Goal: Task Accomplishment & Management: Manage account settings

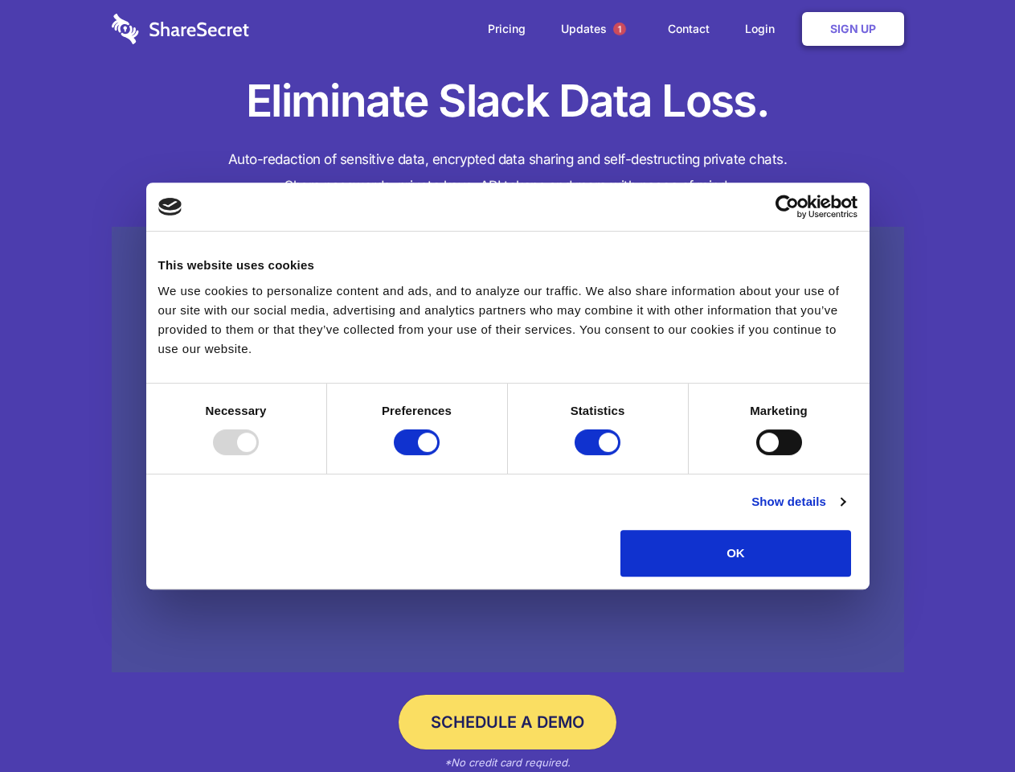
click at [259, 455] on div at bounding box center [236, 442] width 46 height 26
click at [440, 455] on input "Preferences" at bounding box center [417, 442] width 46 height 26
checkbox input "false"
click at [600, 455] on input "Statistics" at bounding box center [598, 442] width 46 height 26
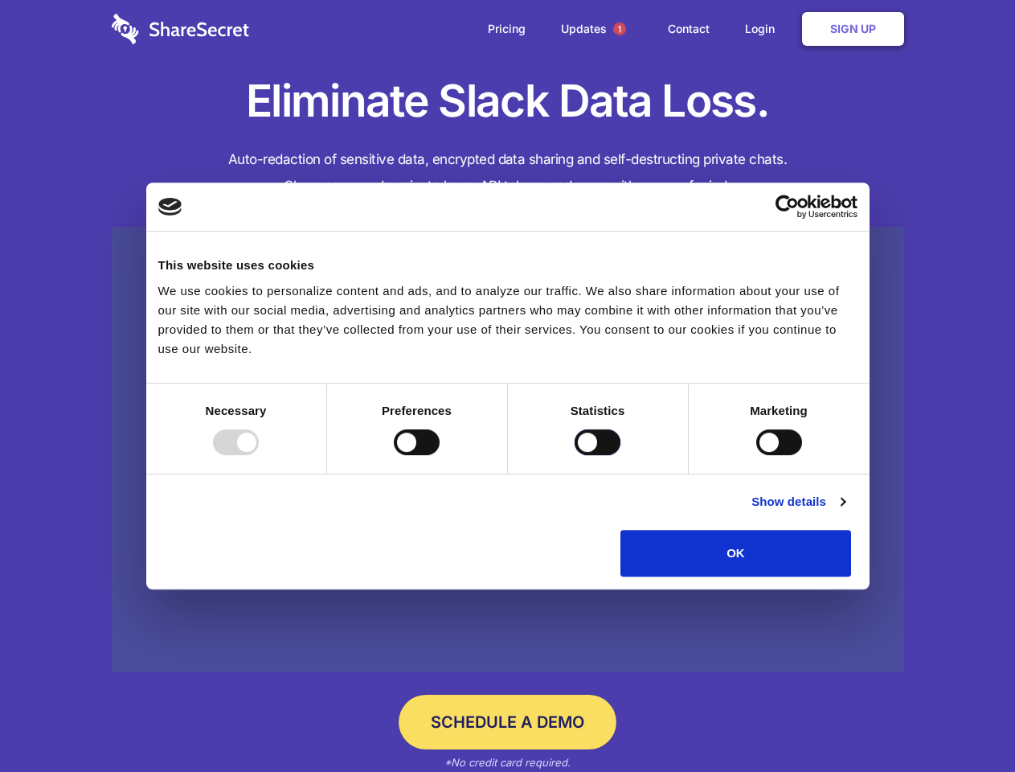
checkbox input "false"
click at [756, 455] on input "Marketing" at bounding box center [779, 442] width 46 height 26
checkbox input "true"
click at [845, 511] on link "Show details" at bounding box center [798, 501] width 93 height 19
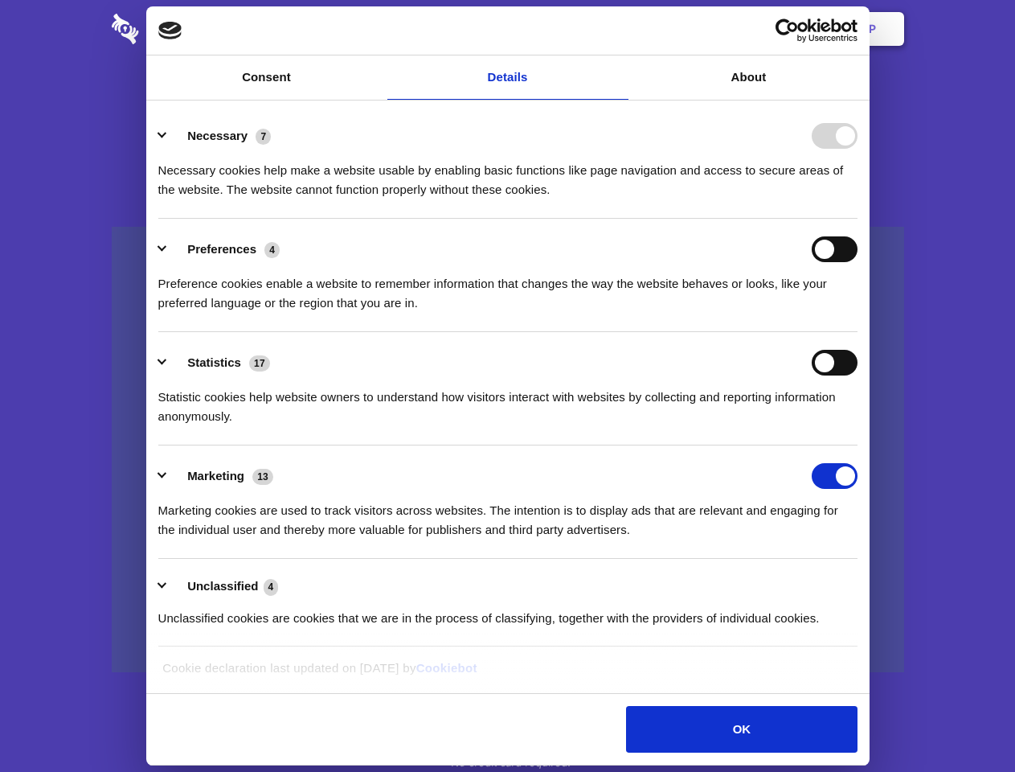
click at [858, 219] on li "Necessary 7 Necessary cookies help make a website usable by enabling basic func…" at bounding box center [507, 161] width 699 height 113
